Goal: Navigation & Orientation: Find specific page/section

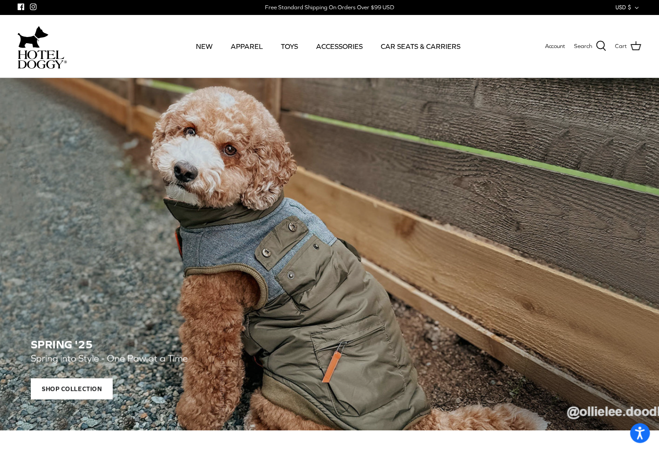
click at [49, 56] on img at bounding box center [42, 59] width 49 height 19
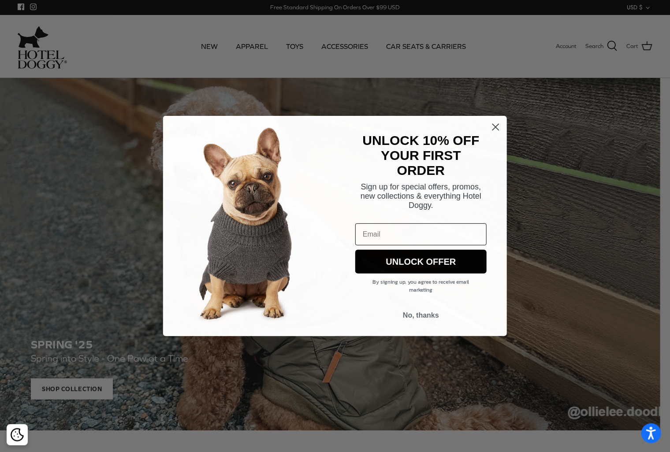
drag, startPoint x: 260, startPoint y: 177, endPoint x: 413, endPoint y: 254, distance: 171.2
click at [260, 177] on img "POPUP Form" at bounding box center [249, 226] width 172 height 220
click at [489, 126] on circle "Close dialog" at bounding box center [495, 127] width 15 height 15
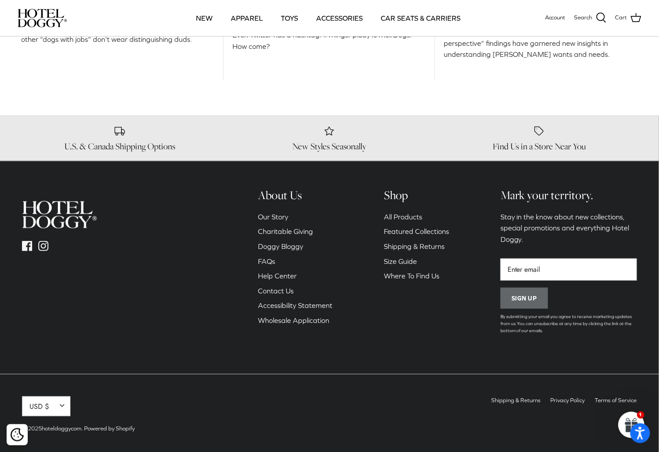
scroll to position [1230, 0]
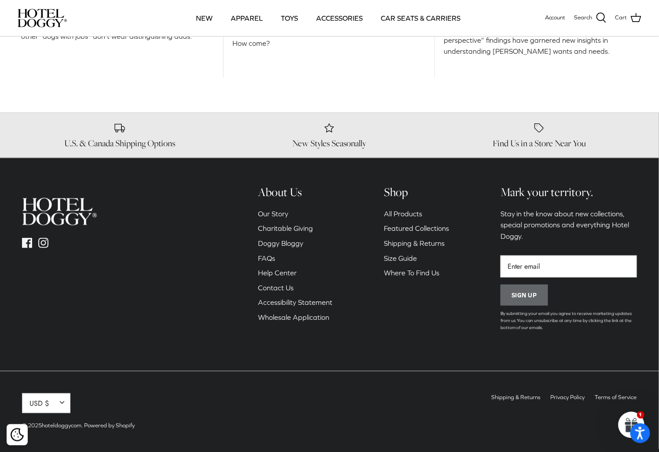
click at [297, 194] on h6 "About Us" at bounding box center [296, 192] width 74 height 15
click at [290, 192] on h6 "About Us" at bounding box center [296, 192] width 74 height 15
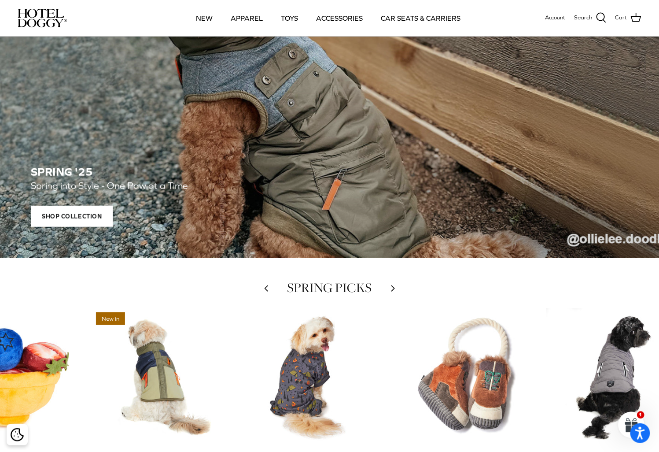
scroll to position [0, 0]
